Goal: Go to known website: Access a specific website the user already knows

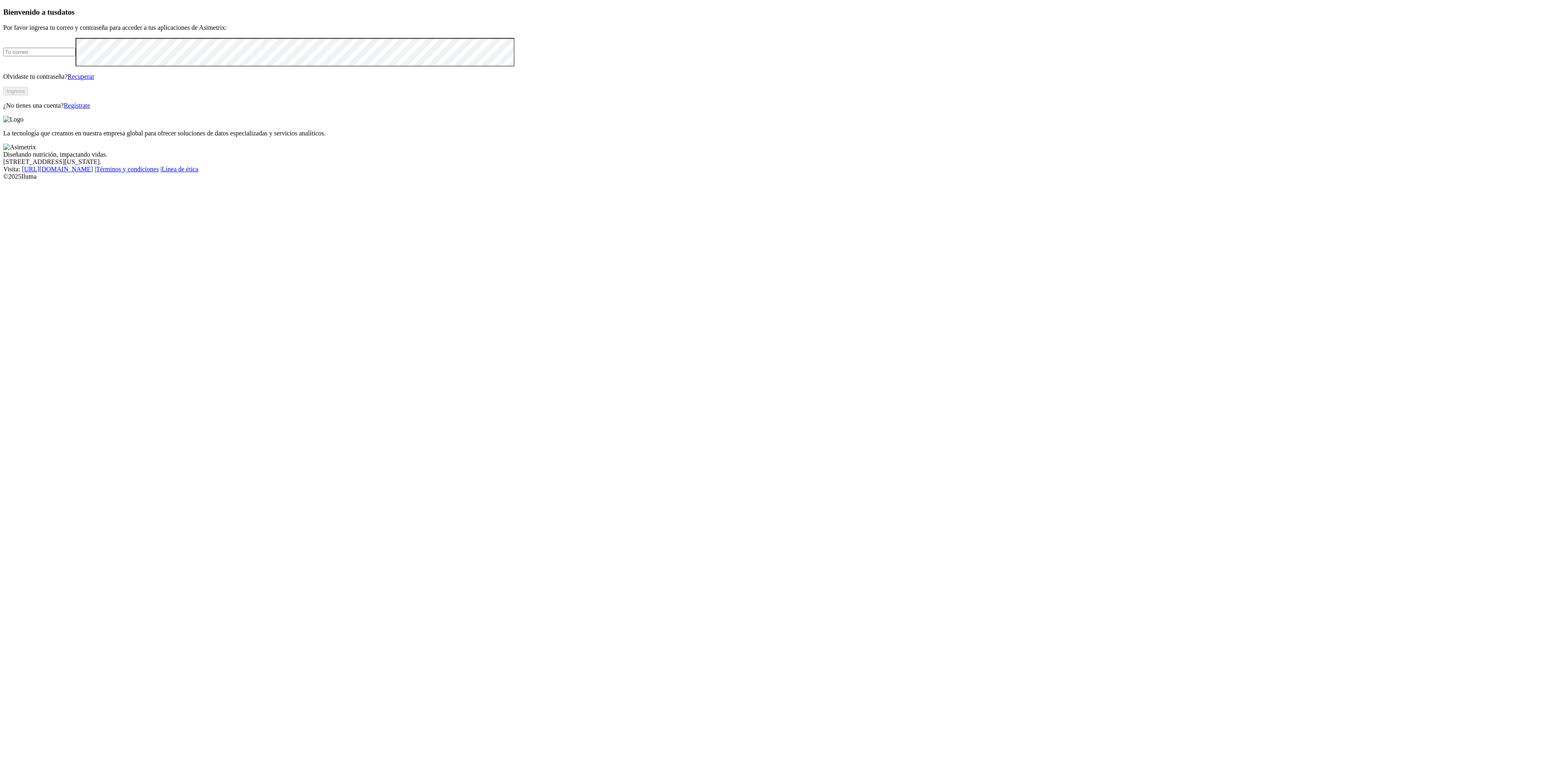
click at [75, 56] on input "email" at bounding box center [39, 52] width 72 height 8
type input "egipto.cria@kikes.com.co"
click input "submit" at bounding box center [0, 0] width 0 height 0
